Goal: Check status: Check status

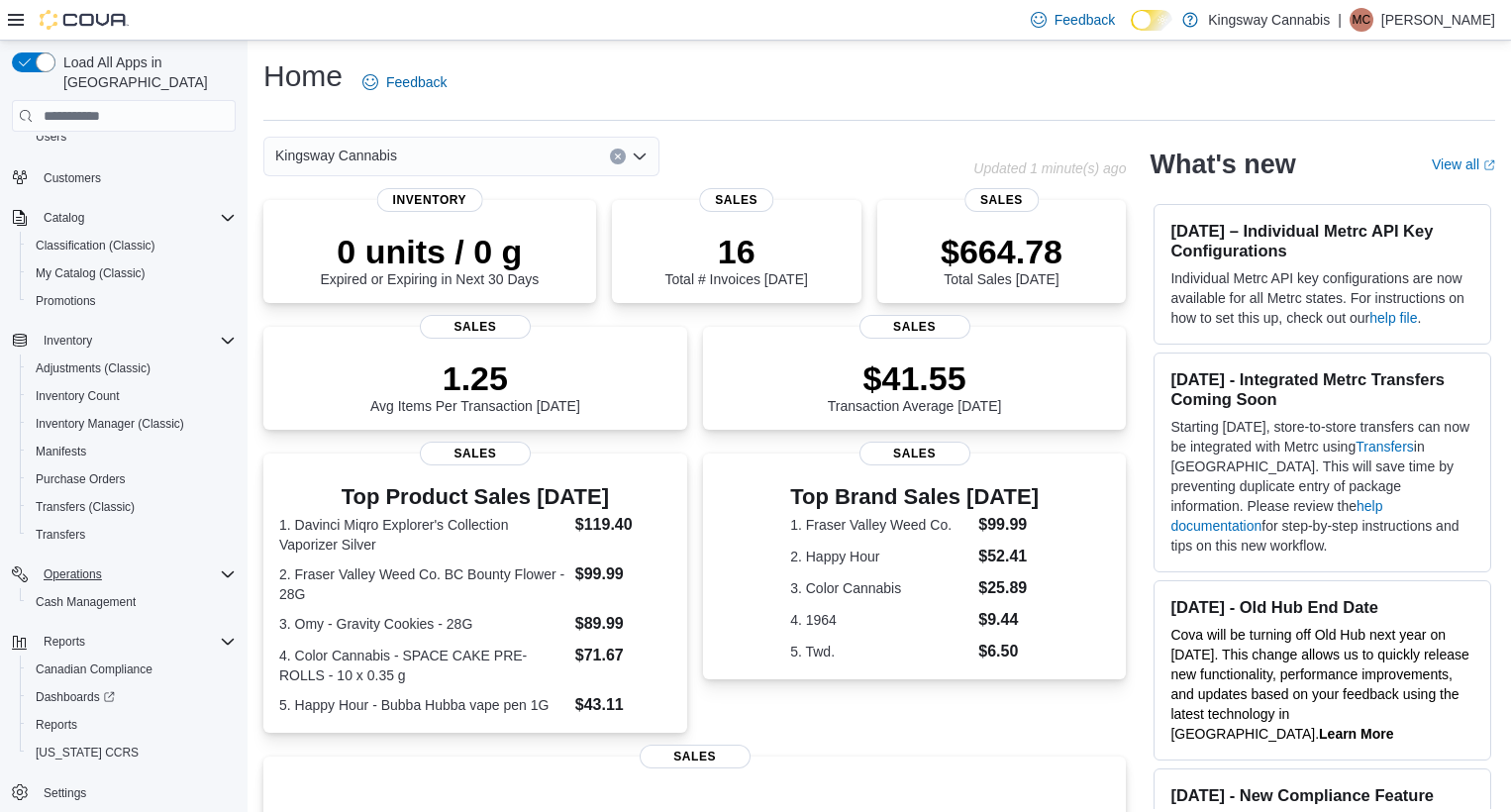
scroll to position [117, 0]
click at [63, 717] on span "Reports" at bounding box center [57, 725] width 42 height 16
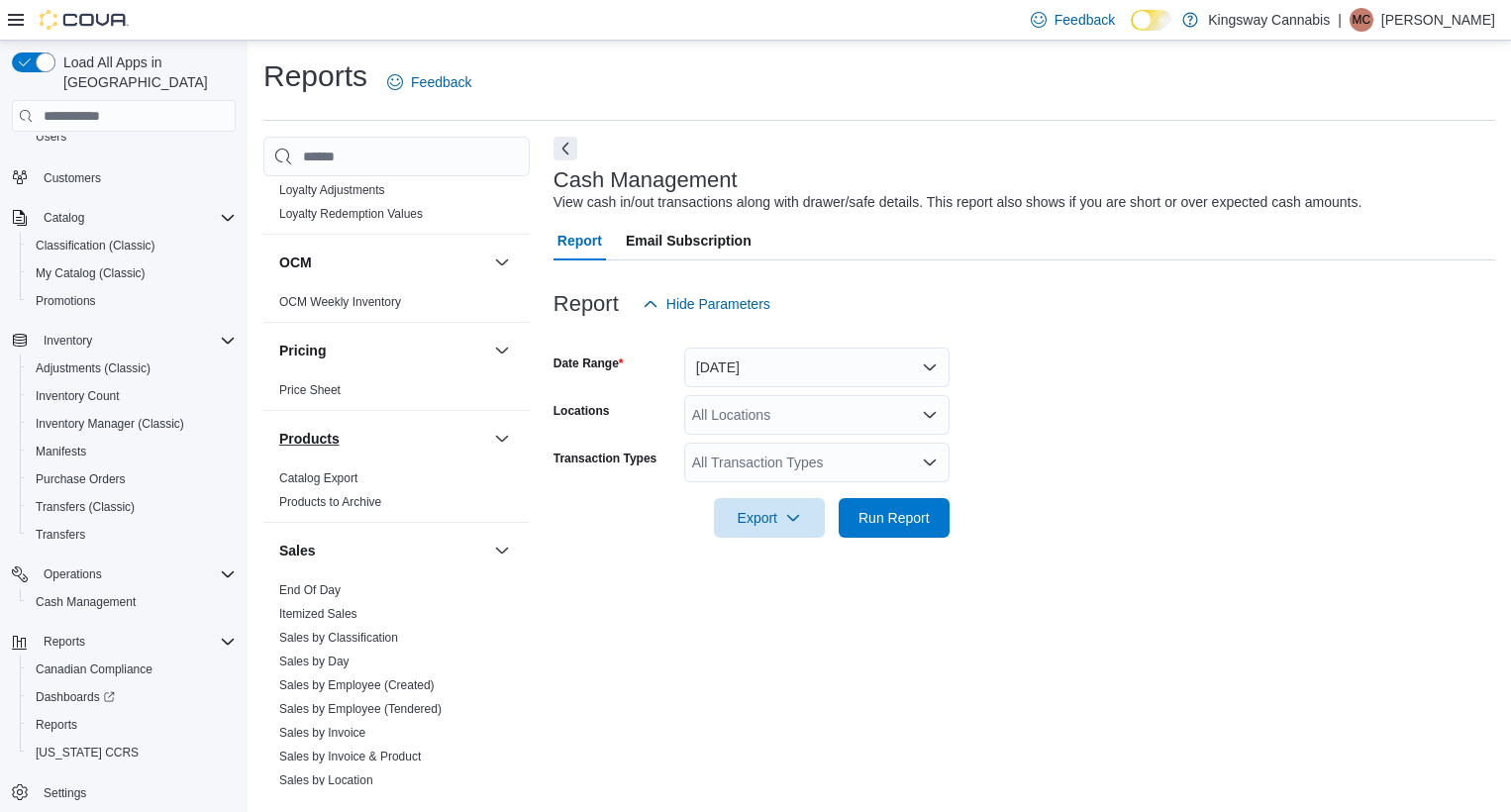
scroll to position [1055, 0]
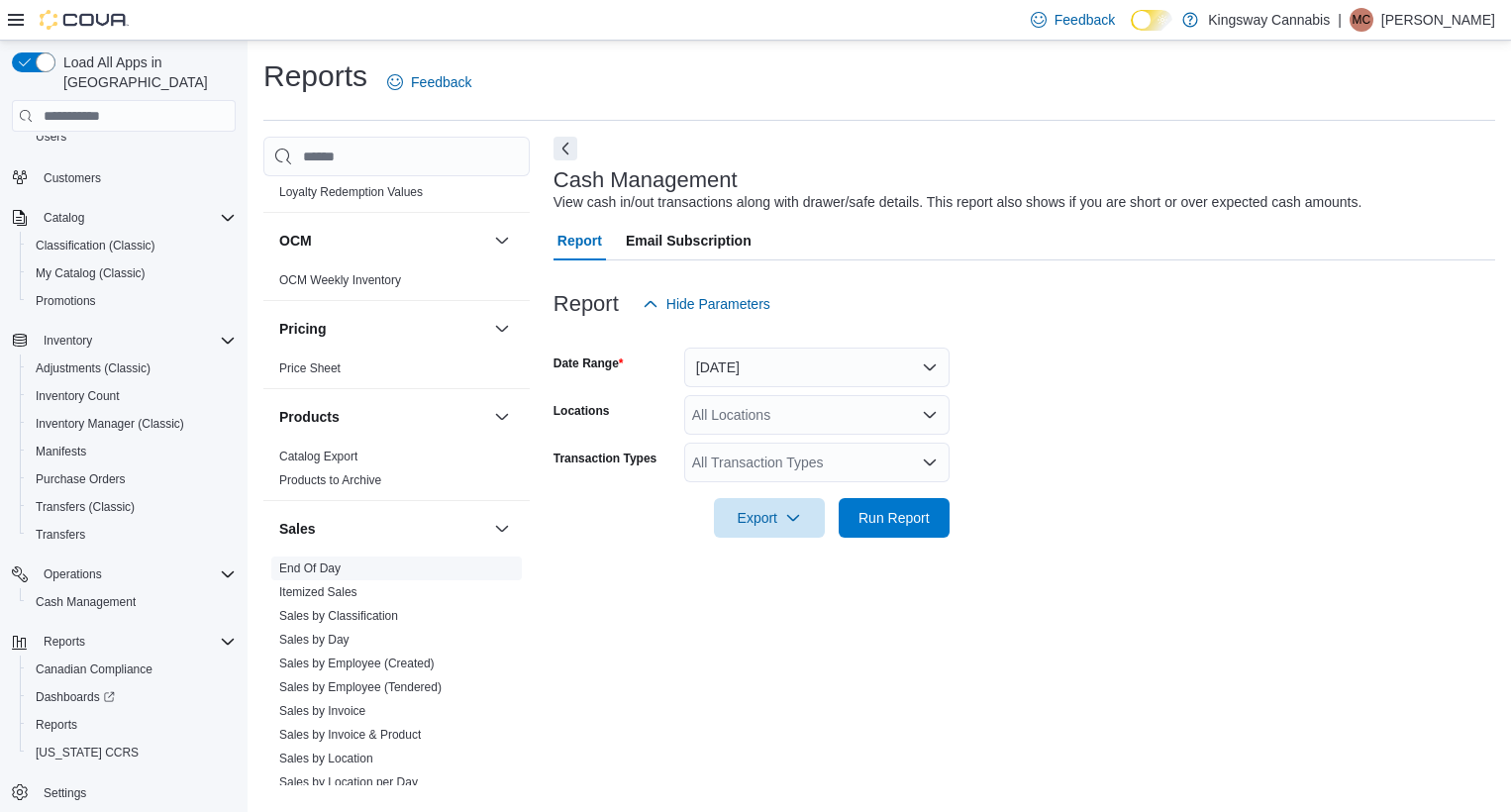
click at [298, 564] on link "End Of Day" at bounding box center [310, 568] width 62 height 14
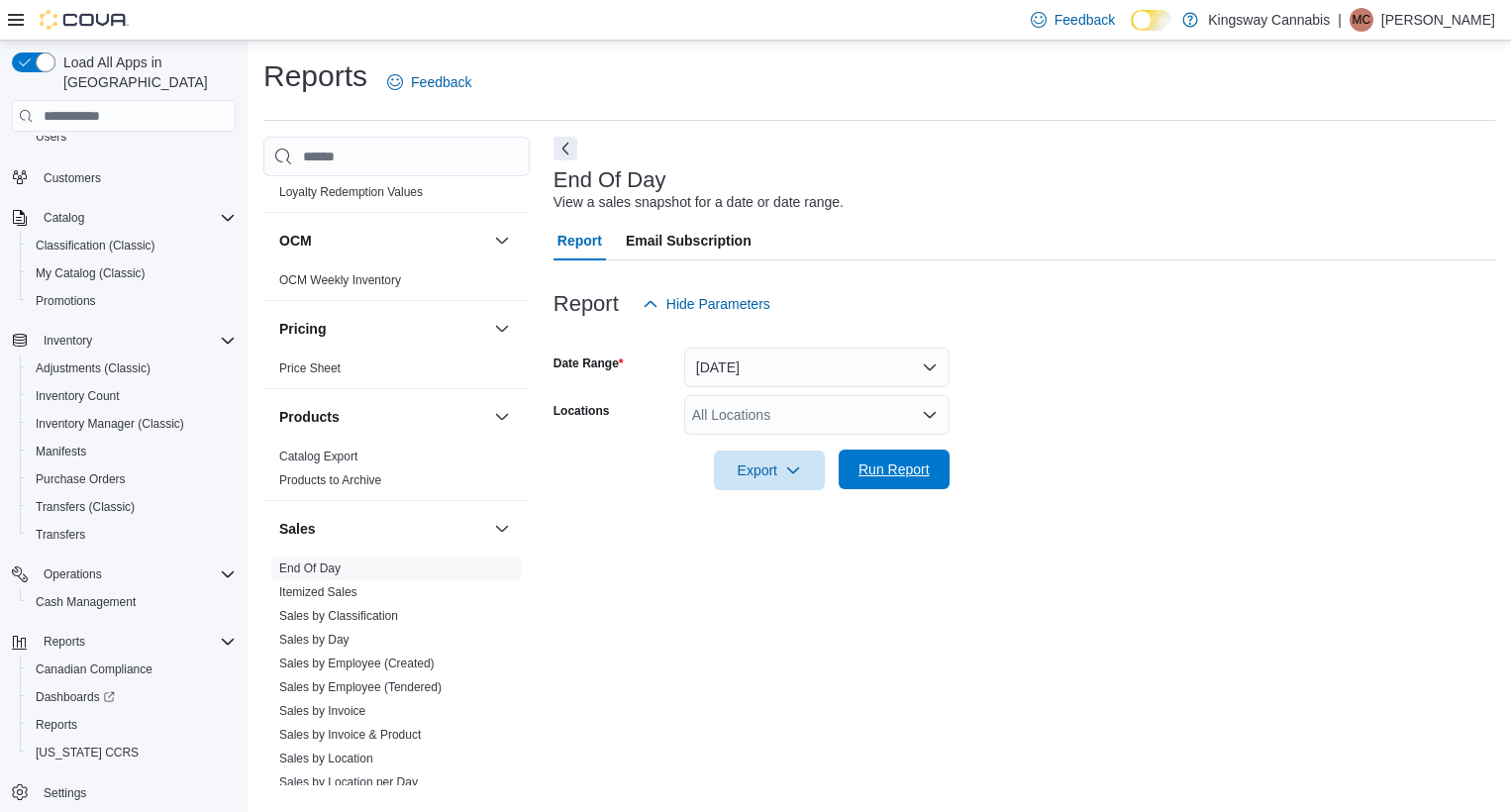
click at [888, 468] on span "Run Report" at bounding box center [894, 470] width 71 height 20
